Goal: Information Seeking & Learning: Learn about a topic

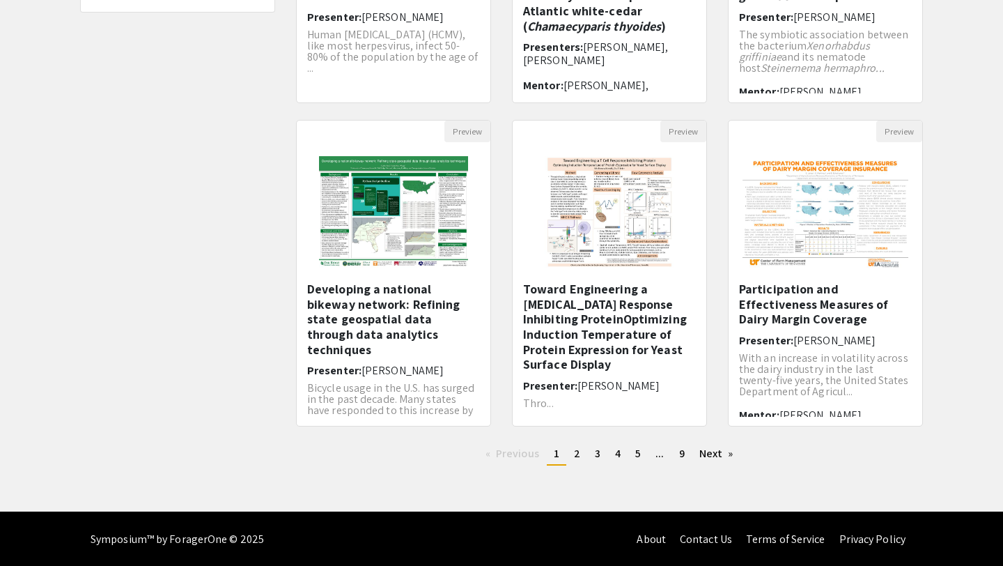
scroll to position [358, 0]
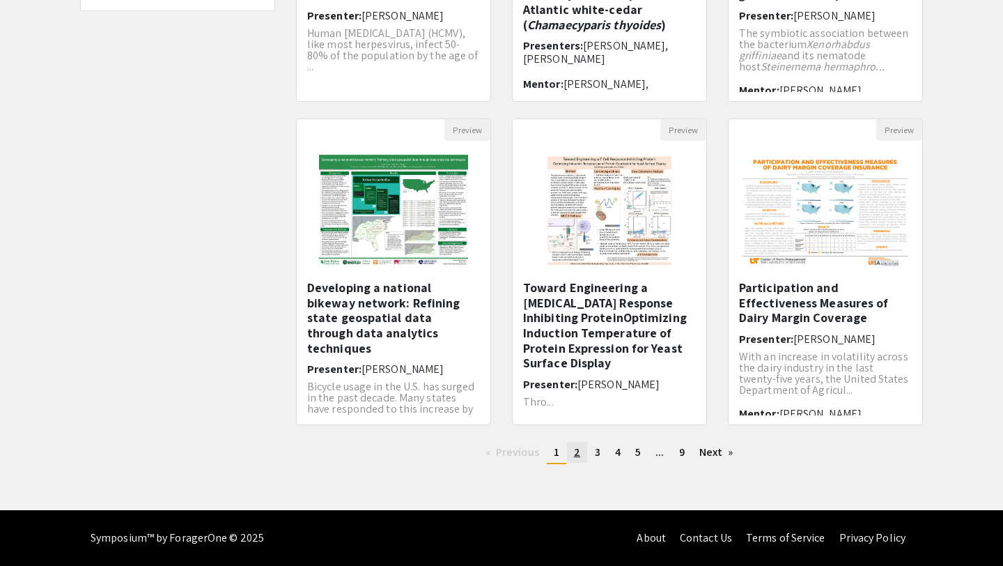
click at [572, 456] on link "page 2" at bounding box center [577, 452] width 20 height 21
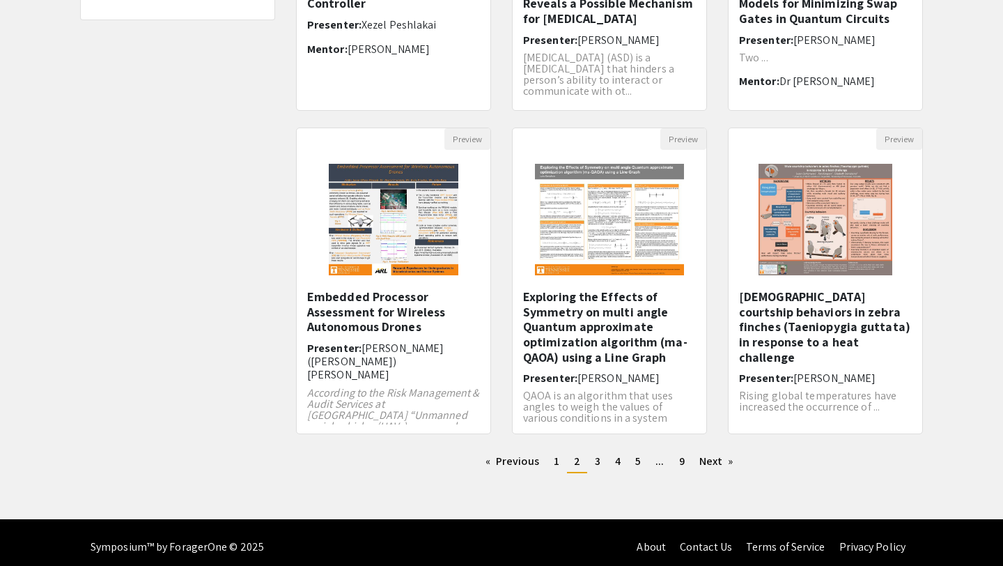
scroll to position [357, 0]
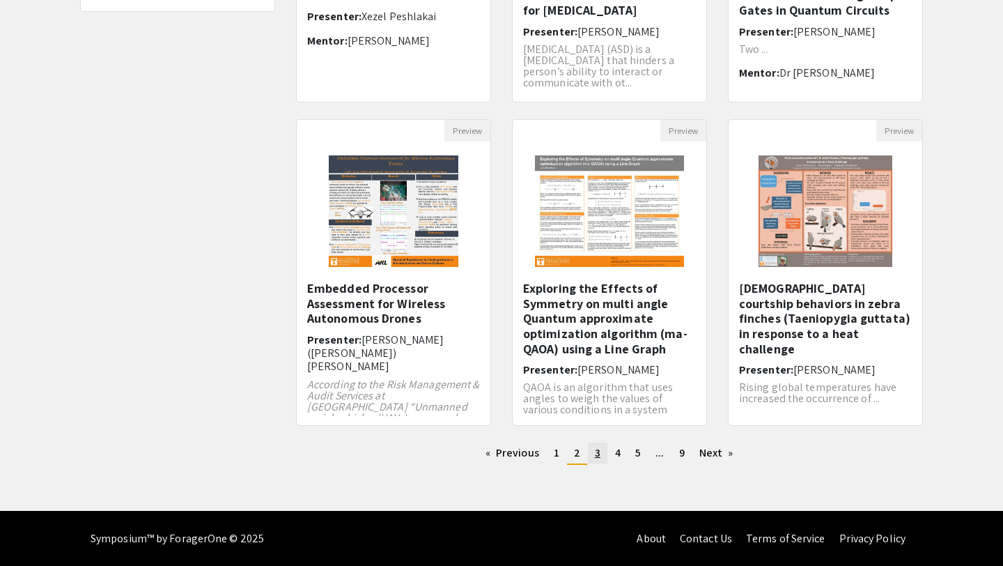
click at [596, 454] on span "3" at bounding box center [598, 452] width 6 height 15
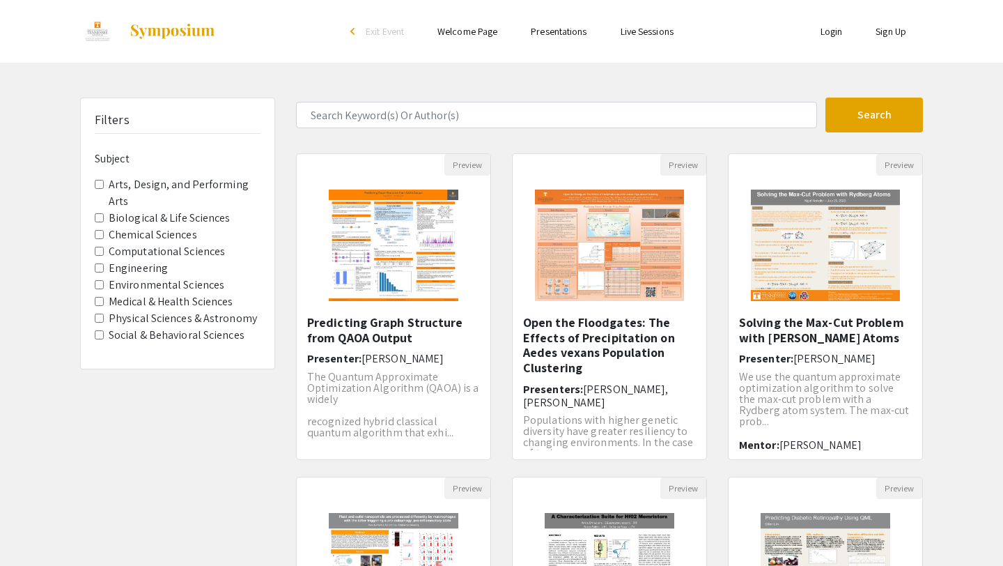
click at [100, 285] on Sciences "Environmental Sciences" at bounding box center [99, 284] width 9 height 9
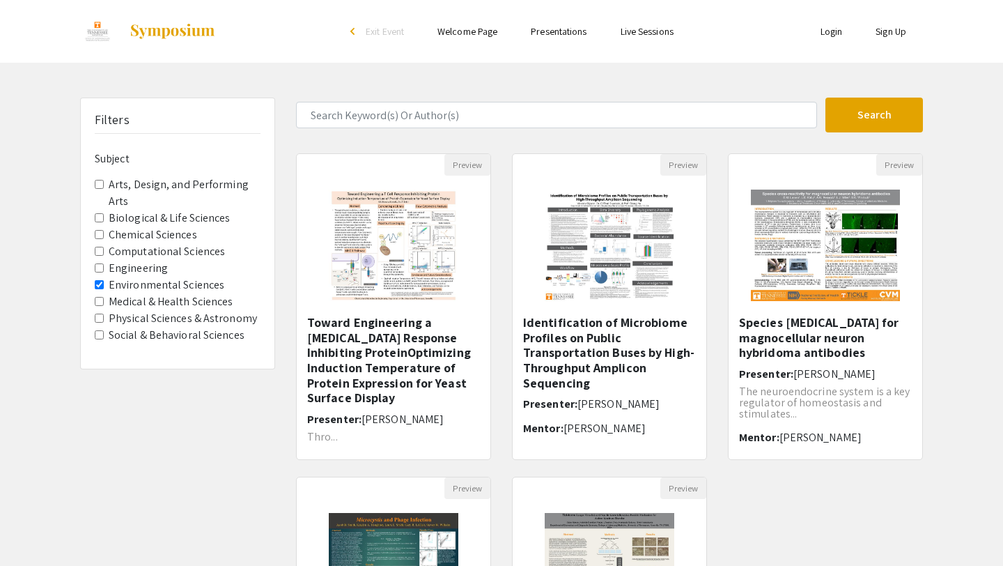
click at [100, 269] on input "Engineering" at bounding box center [99, 267] width 9 height 9
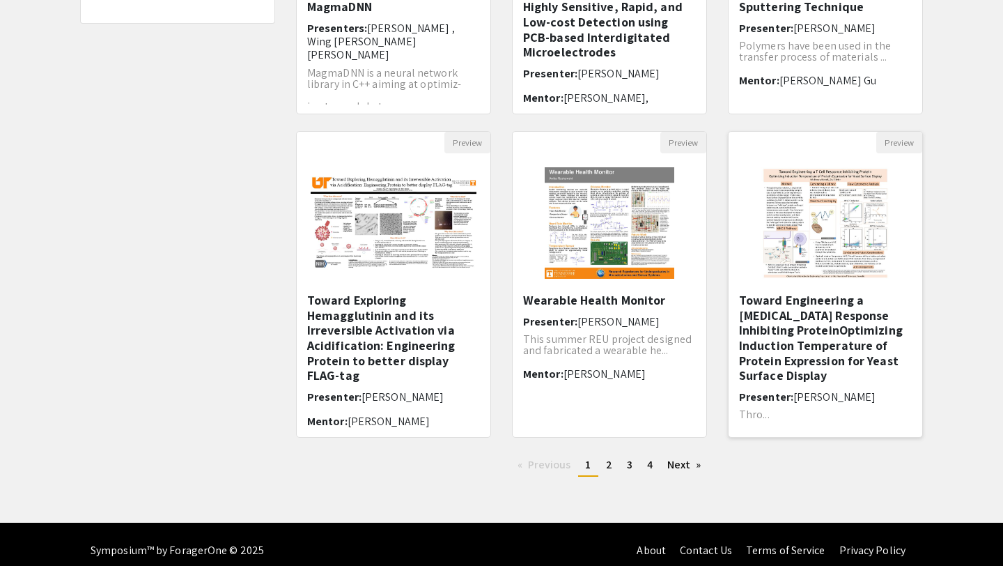
scroll to position [350, 0]
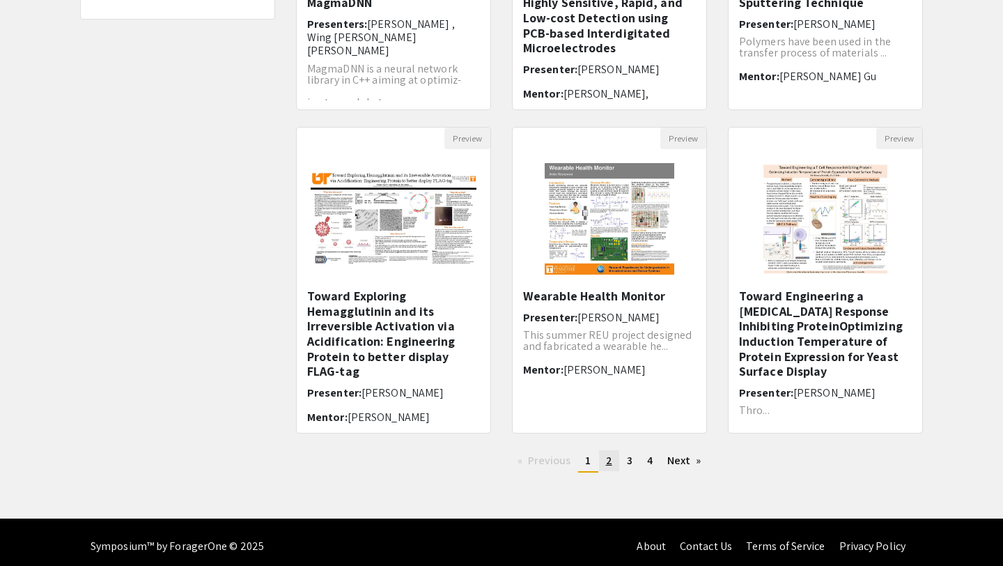
click at [605, 460] on link "page 2" at bounding box center [609, 460] width 20 height 21
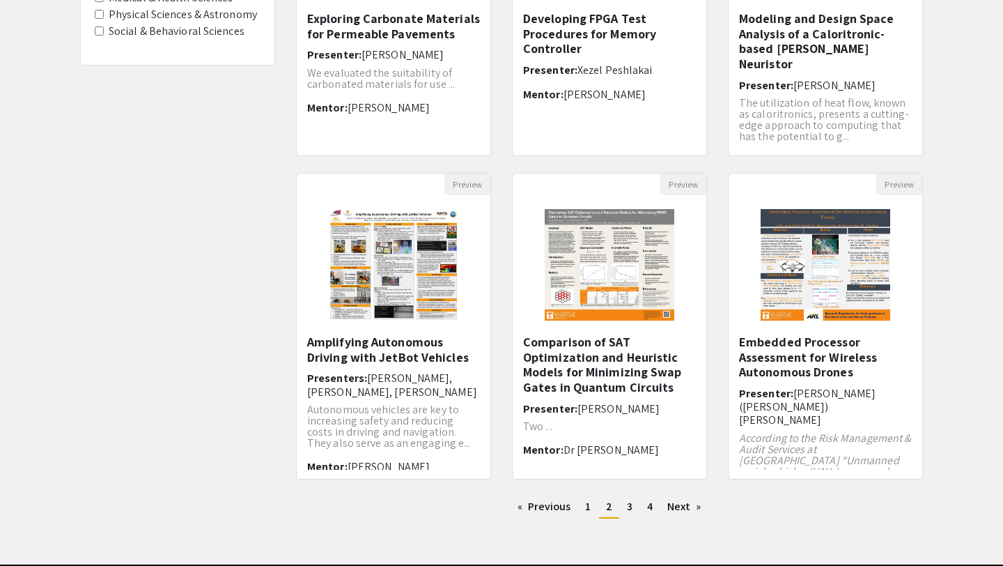
scroll to position [308, 0]
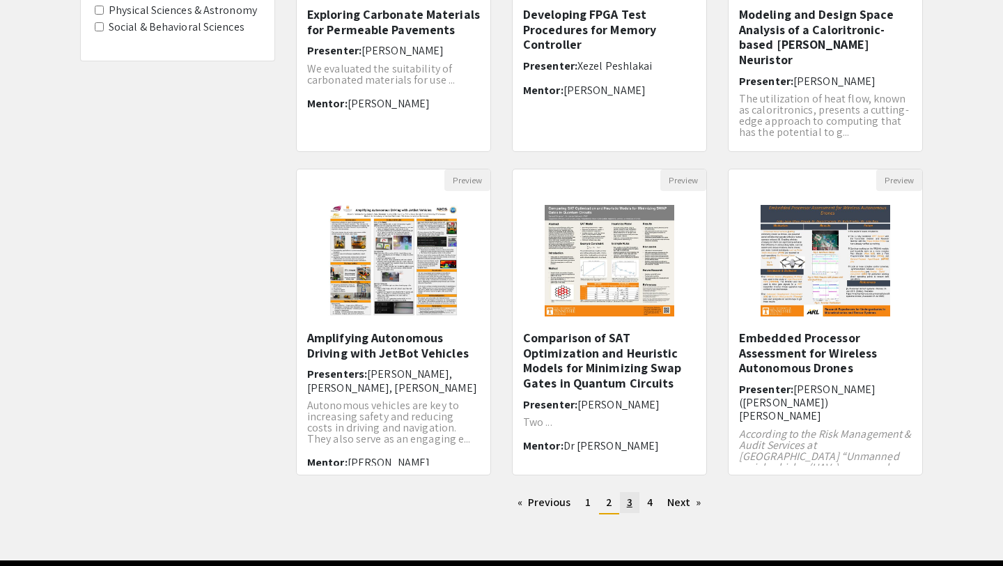
click at [633, 506] on link "page 3" at bounding box center [630, 502] width 20 height 21
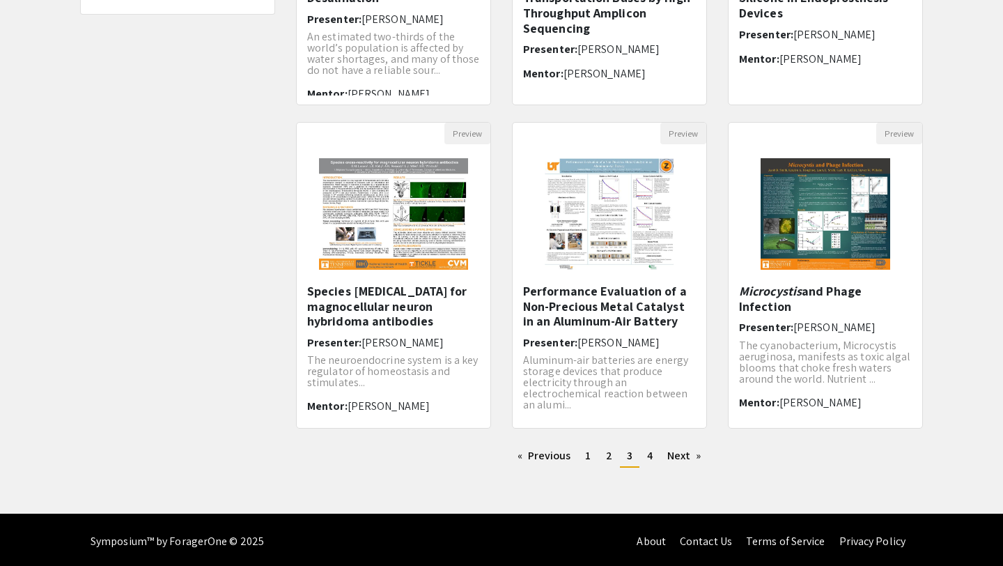
scroll to position [357, 0]
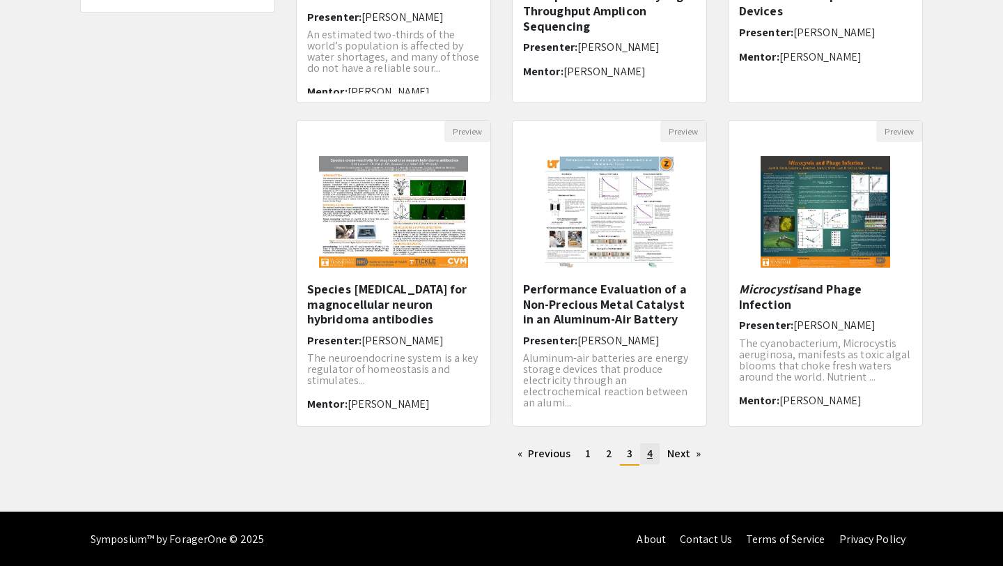
click at [655, 458] on link "page 4" at bounding box center [650, 453] width 20 height 21
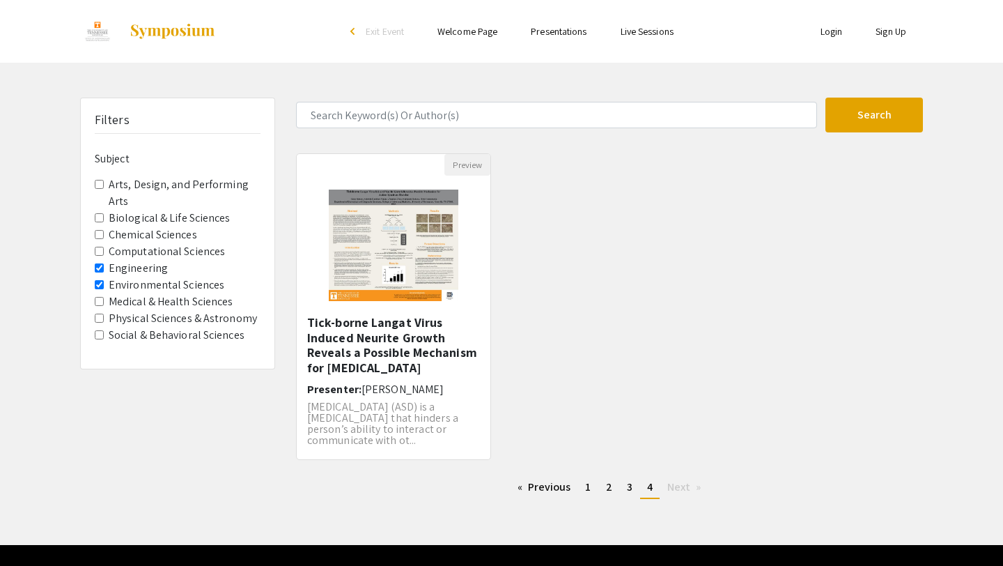
click at [161, 36] on img at bounding box center [172, 31] width 87 height 17
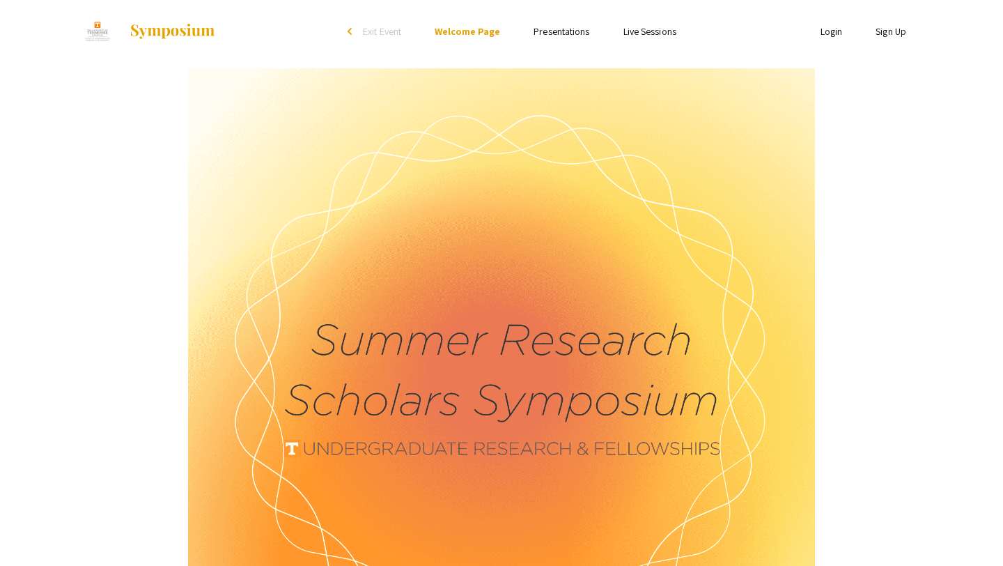
click at [562, 33] on link "Presentations" at bounding box center [562, 31] width 56 height 13
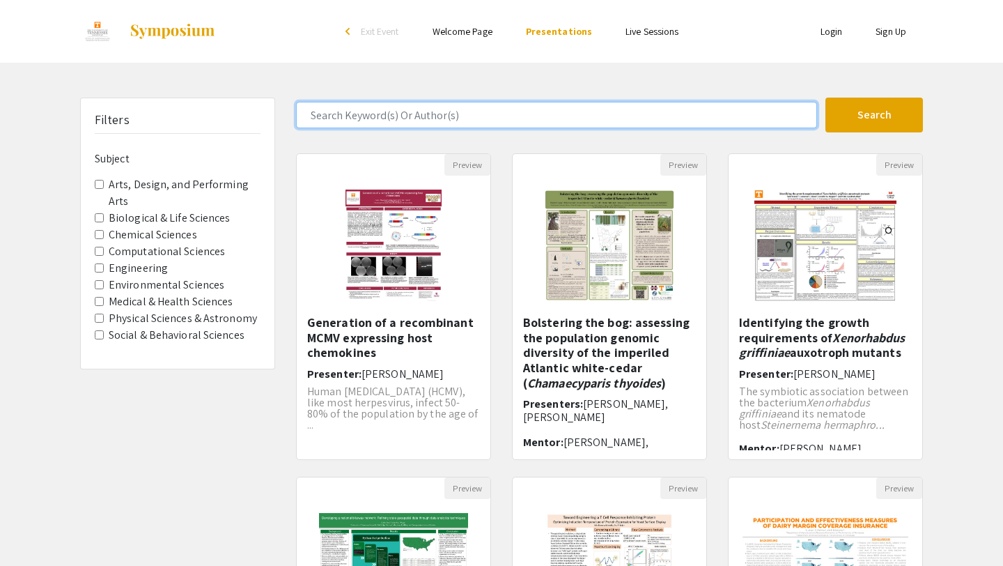
click at [484, 118] on input "Search Keyword(s) Or Author(s)" at bounding box center [556, 115] width 521 height 26
type input "[PERSON_NAME]"
click at [826, 98] on button "Search" at bounding box center [875, 115] width 98 height 35
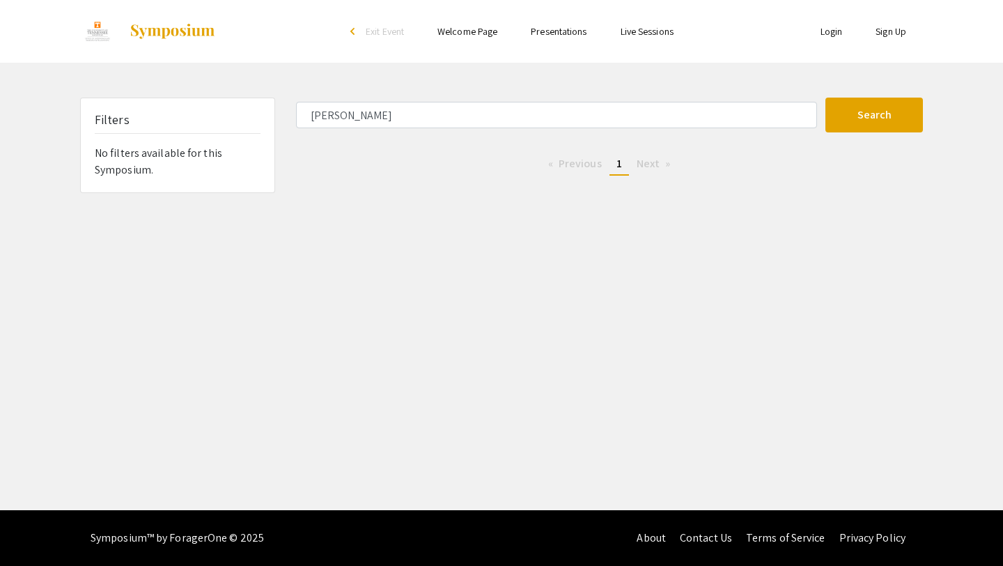
click at [377, 29] on span "Exit Event" at bounding box center [385, 31] width 38 height 13
